Goal: Navigation & Orientation: Find specific page/section

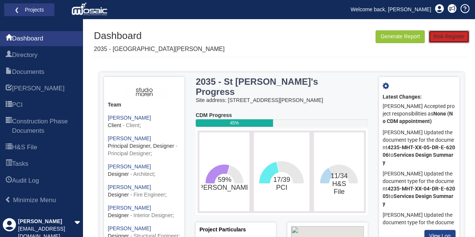
click at [446, 40] on link "Risk Register" at bounding box center [449, 36] width 41 height 13
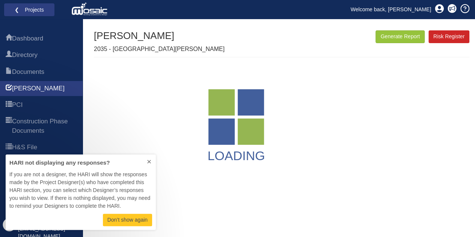
scroll to position [70, 144]
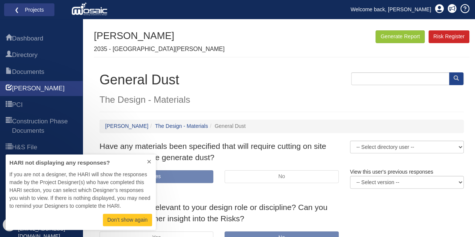
click at [129, 219] on p "Don’t show again" at bounding box center [127, 220] width 40 height 8
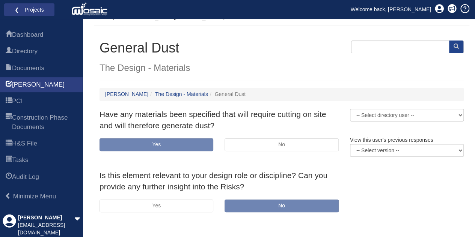
scroll to position [35, 0]
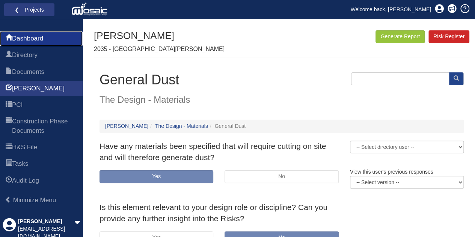
click at [30, 42] on span "Dashboard" at bounding box center [27, 38] width 31 height 9
